Goal: Task Accomplishment & Management: Use online tool/utility

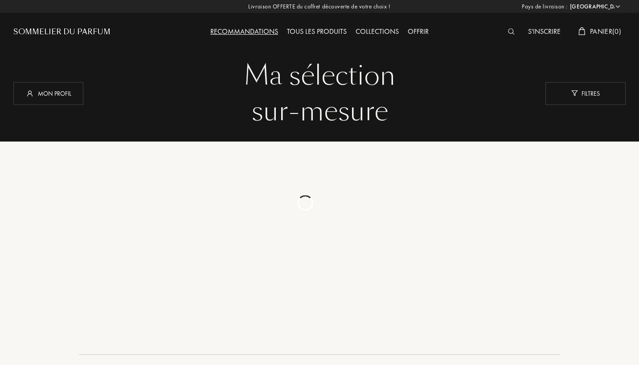
select select "FR"
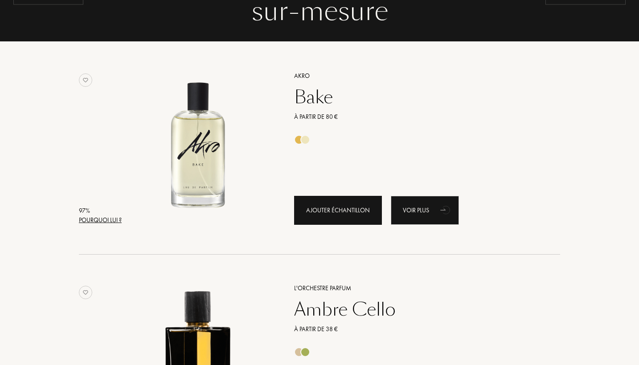
scroll to position [94, 0]
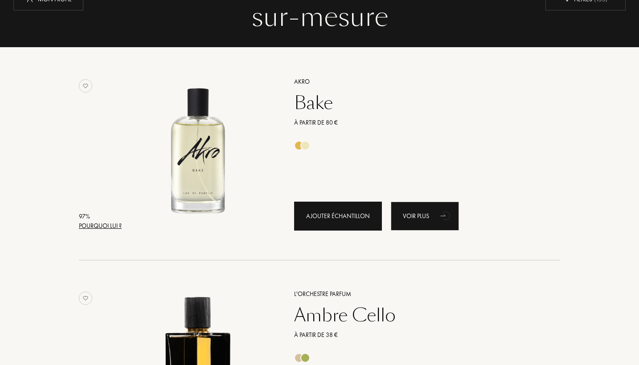
click at [334, 211] on div "Ajouter échantillon" at bounding box center [338, 216] width 88 height 29
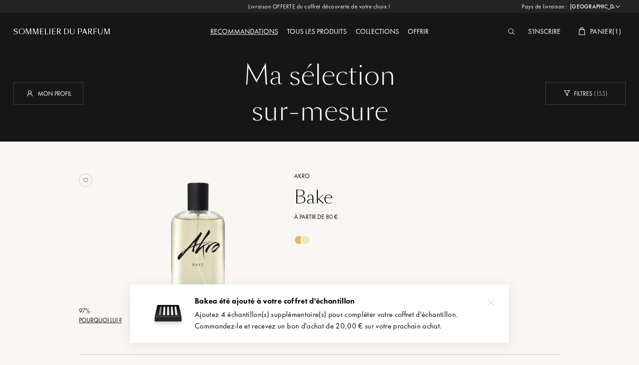
scroll to position [0, 0]
click at [71, 94] on div "Mon profil" at bounding box center [48, 93] width 70 height 23
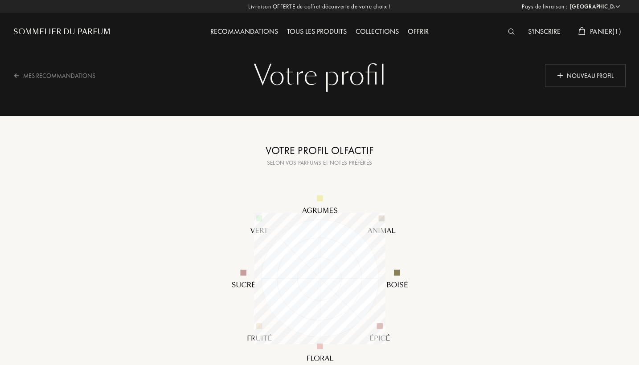
select select "FR"
click at [546, 75] on div "Nouveau profil" at bounding box center [585, 75] width 81 height 23
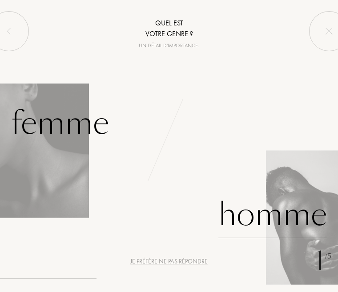
click at [260, 212] on div "Homme" at bounding box center [273, 214] width 109 height 47
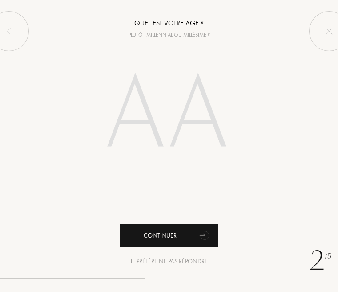
click at [189, 224] on div "Continuer" at bounding box center [169, 236] width 98 height 24
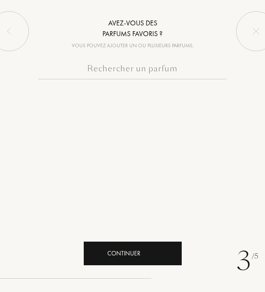
click at [165, 247] on icon "animation" at bounding box center [169, 253] width 18 height 18
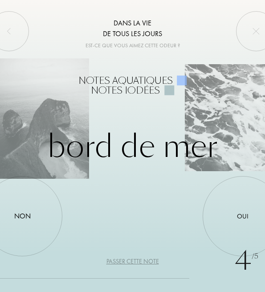
click at [241, 218] on div "Oui" at bounding box center [243, 216] width 12 height 10
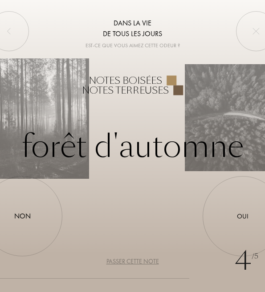
click at [20, 223] on div "Non" at bounding box center [22, 216] width 80 height 80
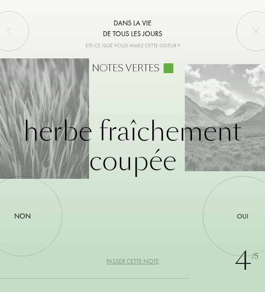
click at [9, 221] on div "Non" at bounding box center [22, 216] width 80 height 80
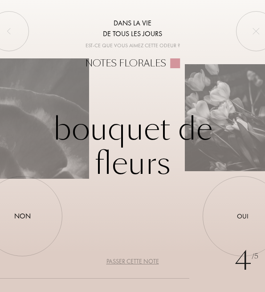
click at [23, 221] on div "Non" at bounding box center [22, 216] width 16 height 11
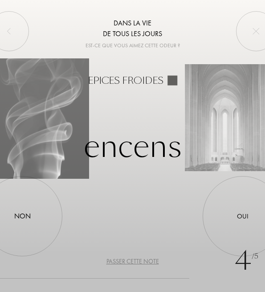
click at [23, 221] on div "Non" at bounding box center [22, 216] width 16 height 11
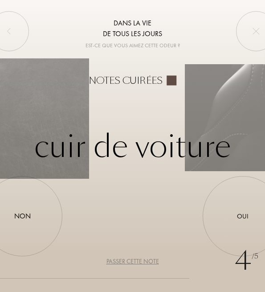
click at [8, 204] on div "Non" at bounding box center [22, 216] width 80 height 80
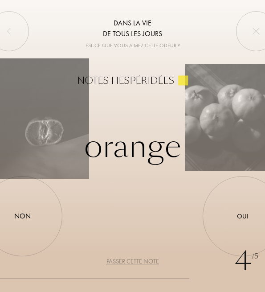
click at [235, 212] on div "Oui" at bounding box center [243, 216] width 80 height 80
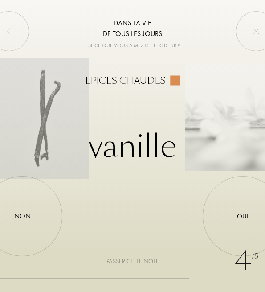
click at [235, 212] on div "Oui" at bounding box center [243, 216] width 80 height 80
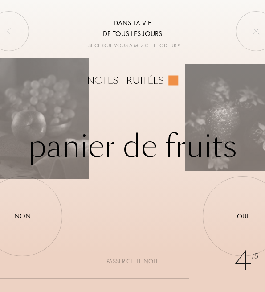
click at [235, 212] on div "Oui" at bounding box center [243, 216] width 80 height 80
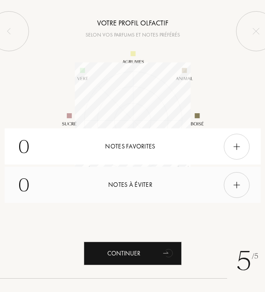
click at [238, 180] on img at bounding box center [237, 185] width 10 height 10
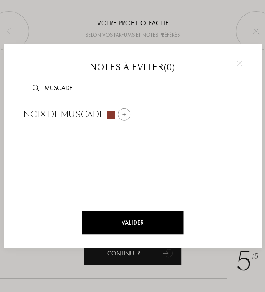
type input "muscade"
click at [119, 115] on div at bounding box center [124, 114] width 12 height 12
click at [174, 45] on div "Valider Notes à éviter ( 1 ) Noix de muscade" at bounding box center [133, 146] width 258 height 204
click at [195, 39] on div at bounding box center [132, 146] width 265 height 292
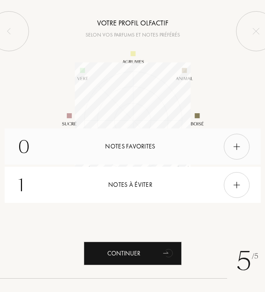
click at [156, 143] on div "0 Notes favorites" at bounding box center [132, 146] width 256 height 36
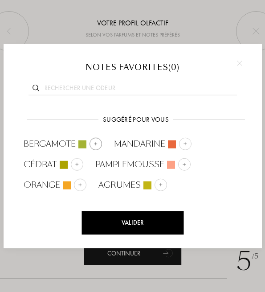
click at [96, 143] on img at bounding box center [95, 143] width 4 height 4
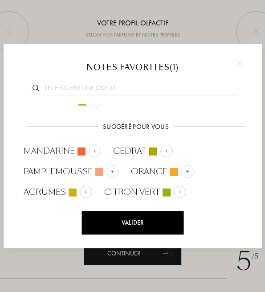
click at [106, 85] on input "text" at bounding box center [133, 89] width 208 height 12
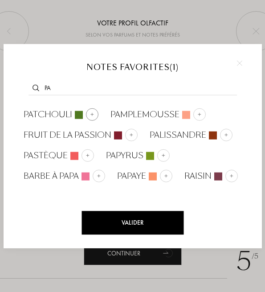
type input "pa"
click at [91, 111] on div at bounding box center [92, 114] width 12 height 12
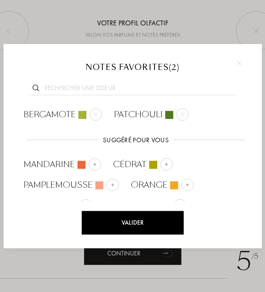
click at [122, 220] on div "Valider" at bounding box center [132, 223] width 102 height 24
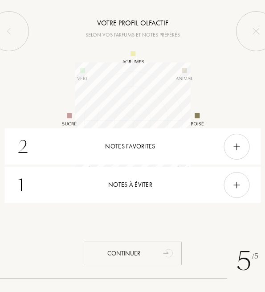
click at [139, 245] on div "Continuer" at bounding box center [133, 253] width 98 height 24
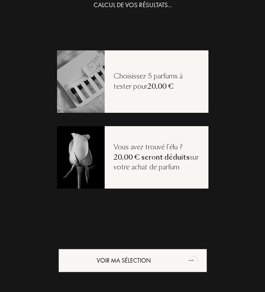
scroll to position [18, 0]
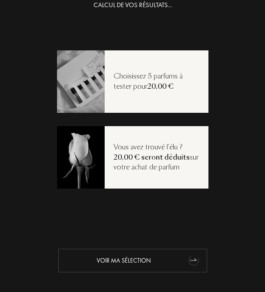
click at [164, 257] on div "Voir ma sélection" at bounding box center [132, 260] width 149 height 24
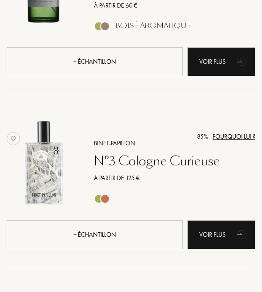
scroll to position [0, -116]
